Goal: Task Accomplishment & Management: Manage account settings

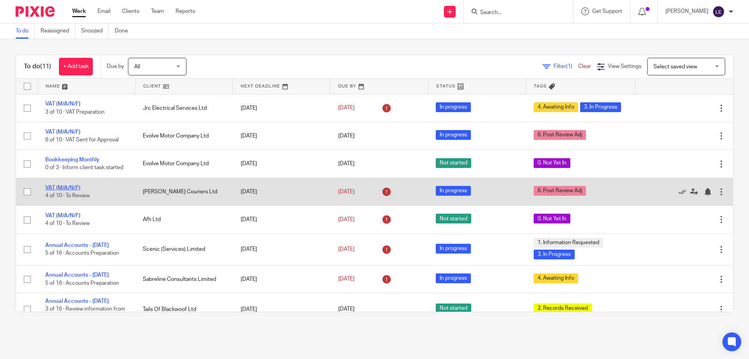
click at [68, 187] on link "VAT (M/A/N/F)" at bounding box center [62, 187] width 35 height 5
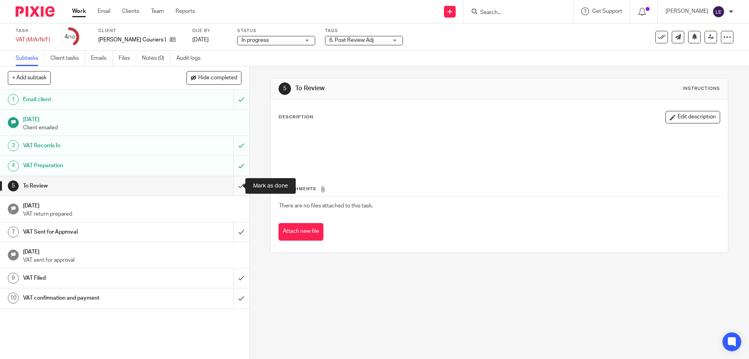
click at [237, 185] on input "submit" at bounding box center [124, 186] width 249 height 20
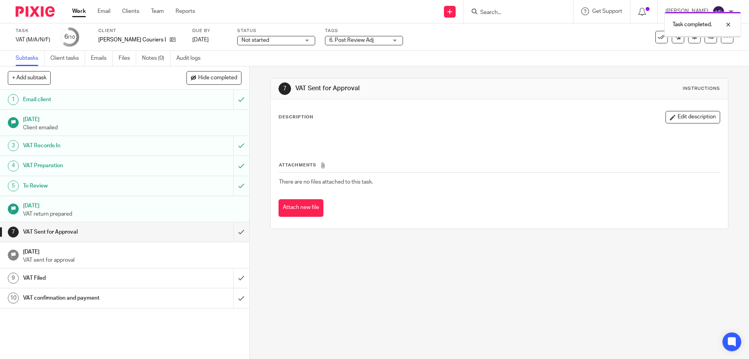
click at [359, 36] on span "6. Post Review Adj" at bounding box center [358, 40] width 59 height 8
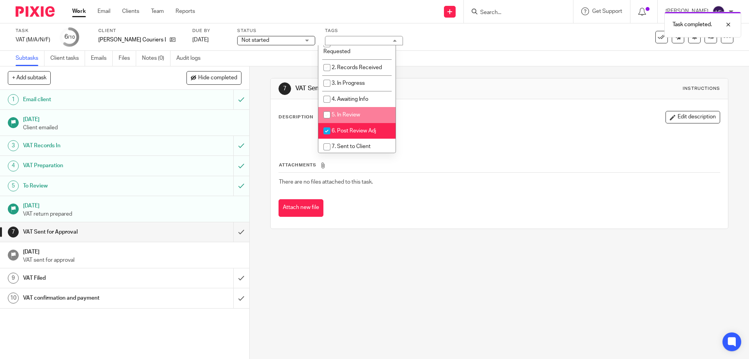
scroll to position [39, 0]
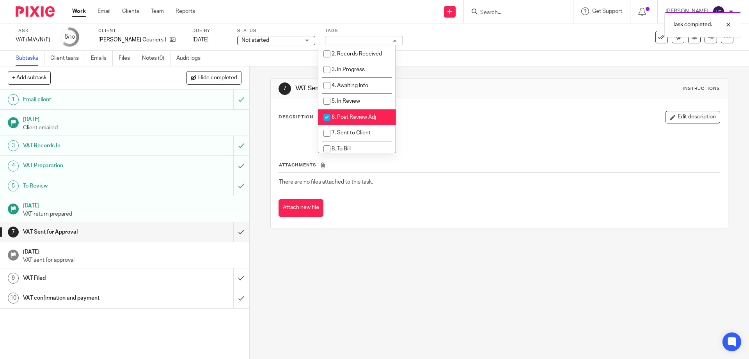
click at [346, 114] on li "6. Post Review Adj" at bounding box center [356, 117] width 77 height 16
checkbox input "false"
click at [348, 127] on li "7. Sent to Client" at bounding box center [356, 133] width 77 height 16
checkbox input "true"
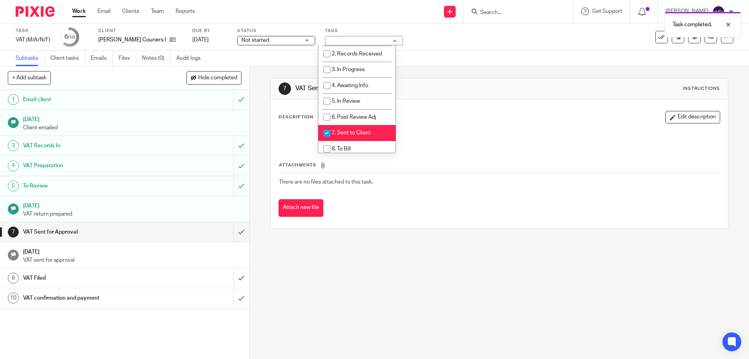
click at [560, 109] on div "Description Edit description Attachments There are no files attached to this ta…" at bounding box center [499, 163] width 457 height 129
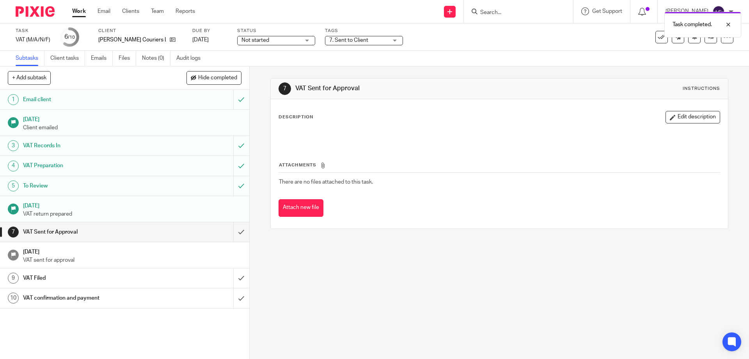
drag, startPoint x: 81, startPoint y: 14, endPoint x: 71, endPoint y: 28, distance: 17.3
click at [80, 14] on link "Work" at bounding box center [79, 11] width 14 height 8
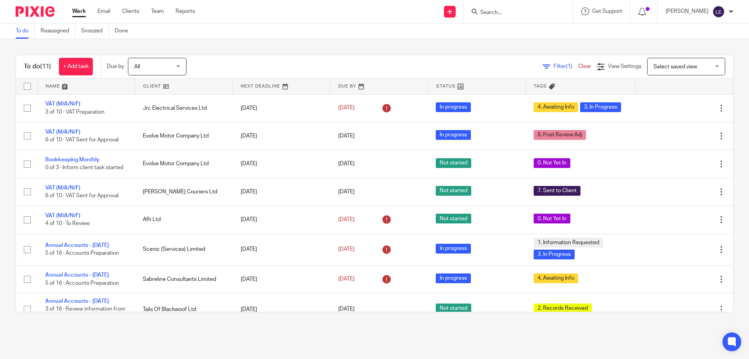
click at [522, 12] on input "Search" at bounding box center [514, 12] width 70 height 7
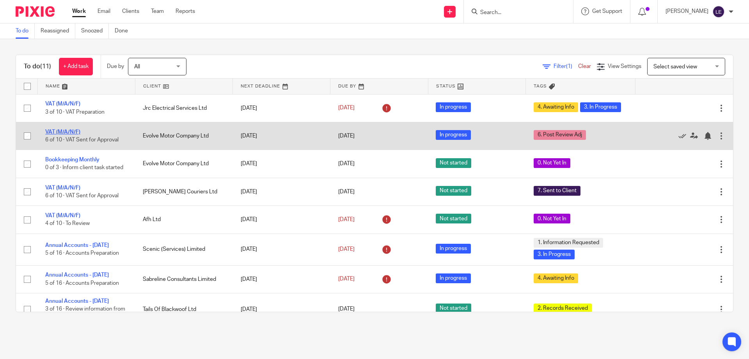
click at [70, 130] on link "VAT (M/A/N/F)" at bounding box center [62, 131] width 35 height 5
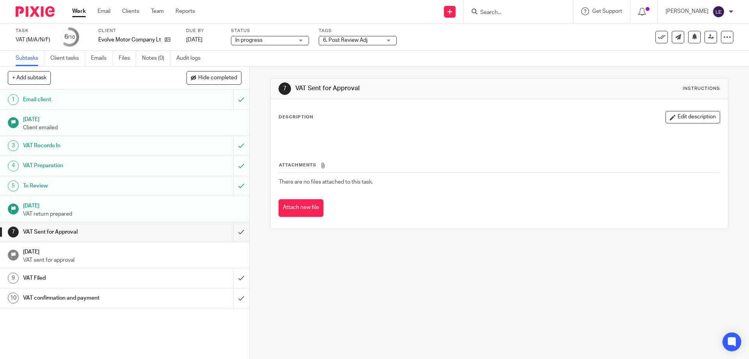
drag, startPoint x: 375, startPoint y: 40, endPoint x: 364, endPoint y: 60, distance: 22.9
click at [375, 40] on span "6. Post Review Adj" at bounding box center [352, 40] width 59 height 8
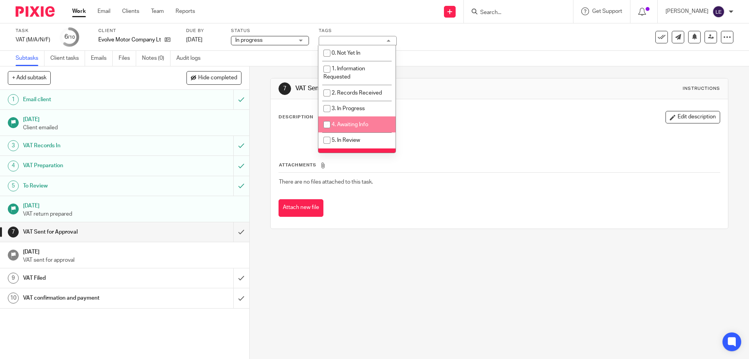
click at [357, 119] on li "4. Awaiting Info" at bounding box center [356, 124] width 77 height 16
checkbox input "true"
drag, startPoint x: 441, startPoint y: 91, endPoint x: 318, endPoint y: 90, distance: 122.9
click at [442, 90] on h1 "VAT Sent for Approval" at bounding box center [405, 88] width 221 height 8
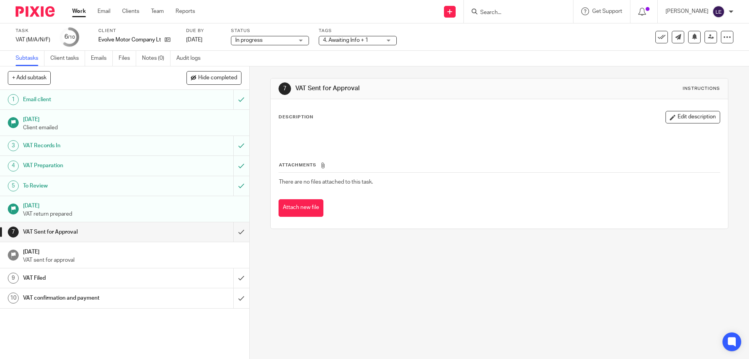
click at [80, 11] on link "Work" at bounding box center [79, 11] width 14 height 8
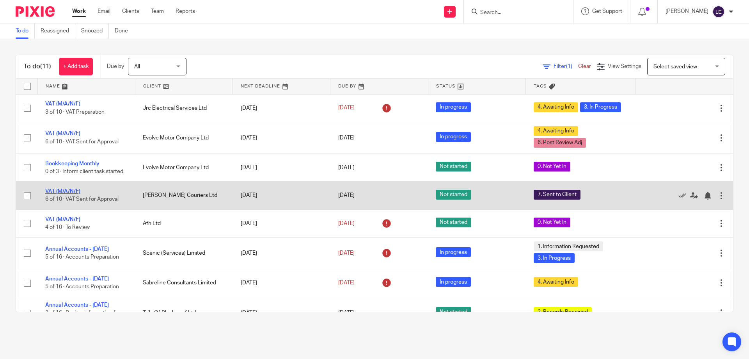
click at [64, 191] on link "VAT (M/A/N/F)" at bounding box center [62, 190] width 35 height 5
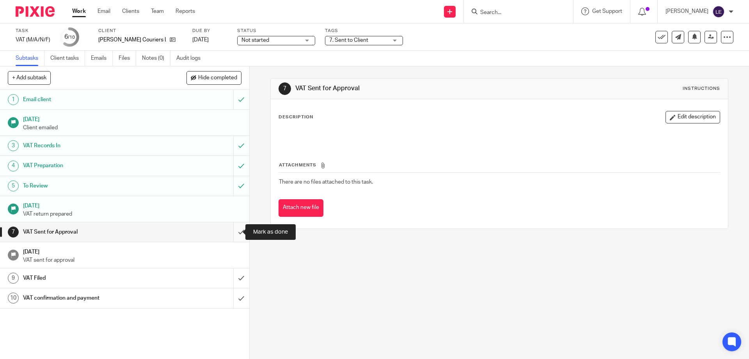
click at [231, 231] on input "submit" at bounding box center [124, 232] width 249 height 20
